Goal: Task Accomplishment & Management: Manage account settings

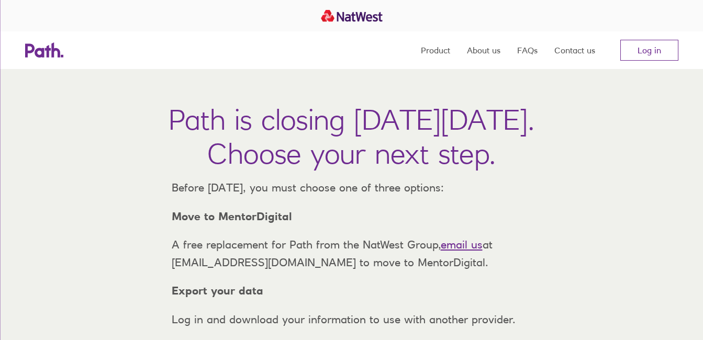
drag, startPoint x: 632, startPoint y: 65, endPoint x: 647, endPoint y: 31, distance: 37.5
click at [647, 31] on section "Product About us FAQs Contact us Log in" at bounding box center [351, 15] width 703 height 31
drag, startPoint x: 647, startPoint y: 31, endPoint x: 648, endPoint y: 60, distance: 28.8
click at [648, 60] on link "Log in" at bounding box center [650, 50] width 58 height 21
